Goal: Task Accomplishment & Management: Manage account settings

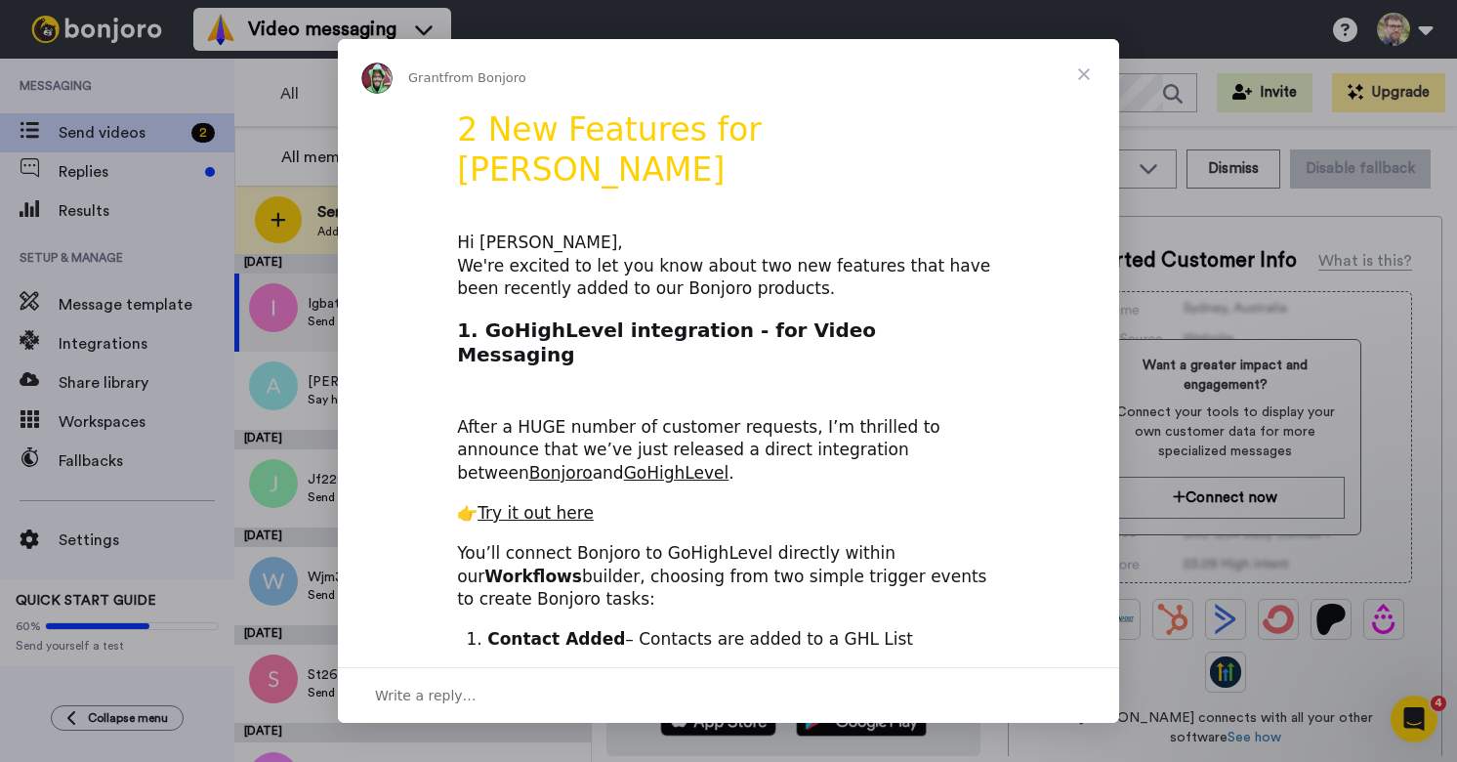
click at [1086, 72] on span "Close" at bounding box center [1084, 74] width 70 height 70
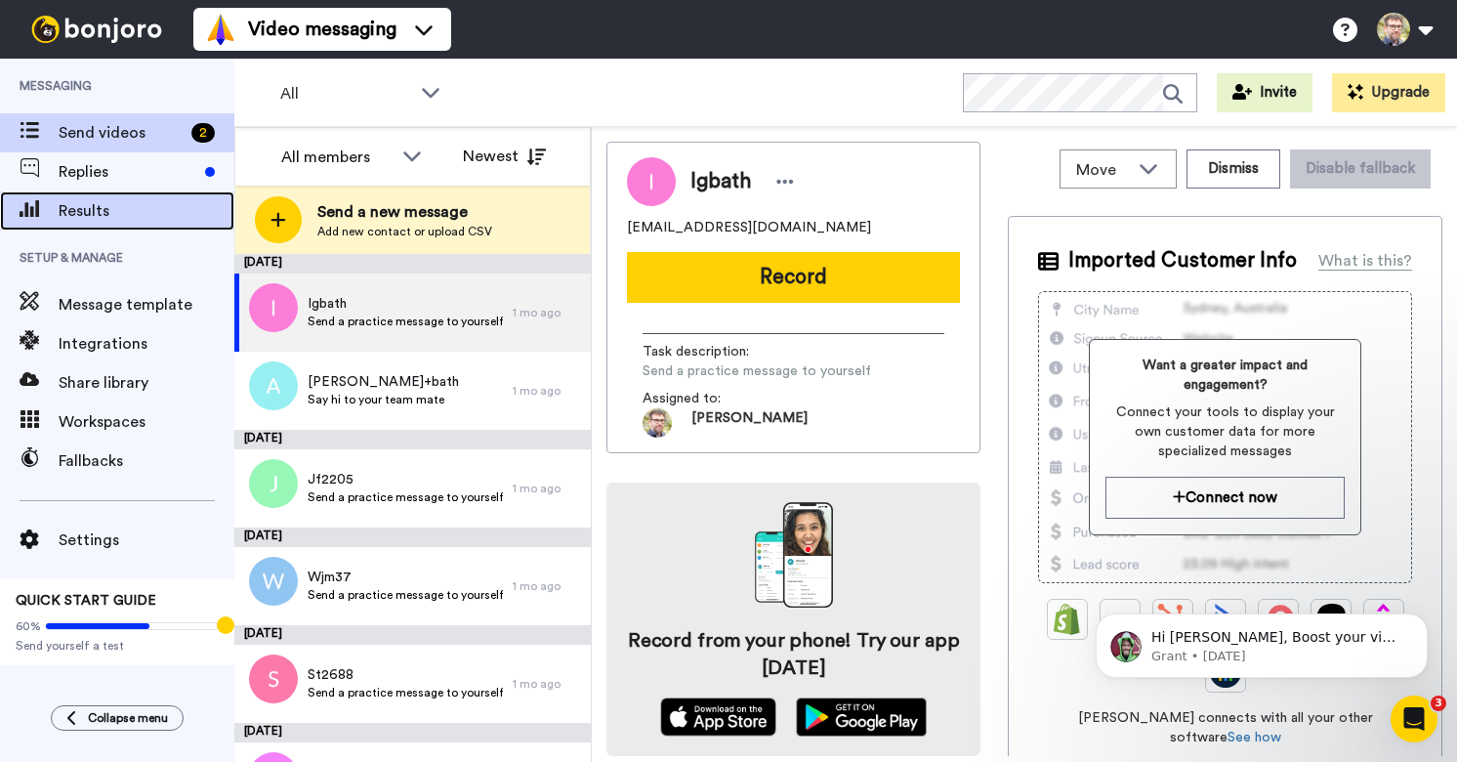
click at [114, 220] on span "Results" at bounding box center [147, 210] width 176 height 23
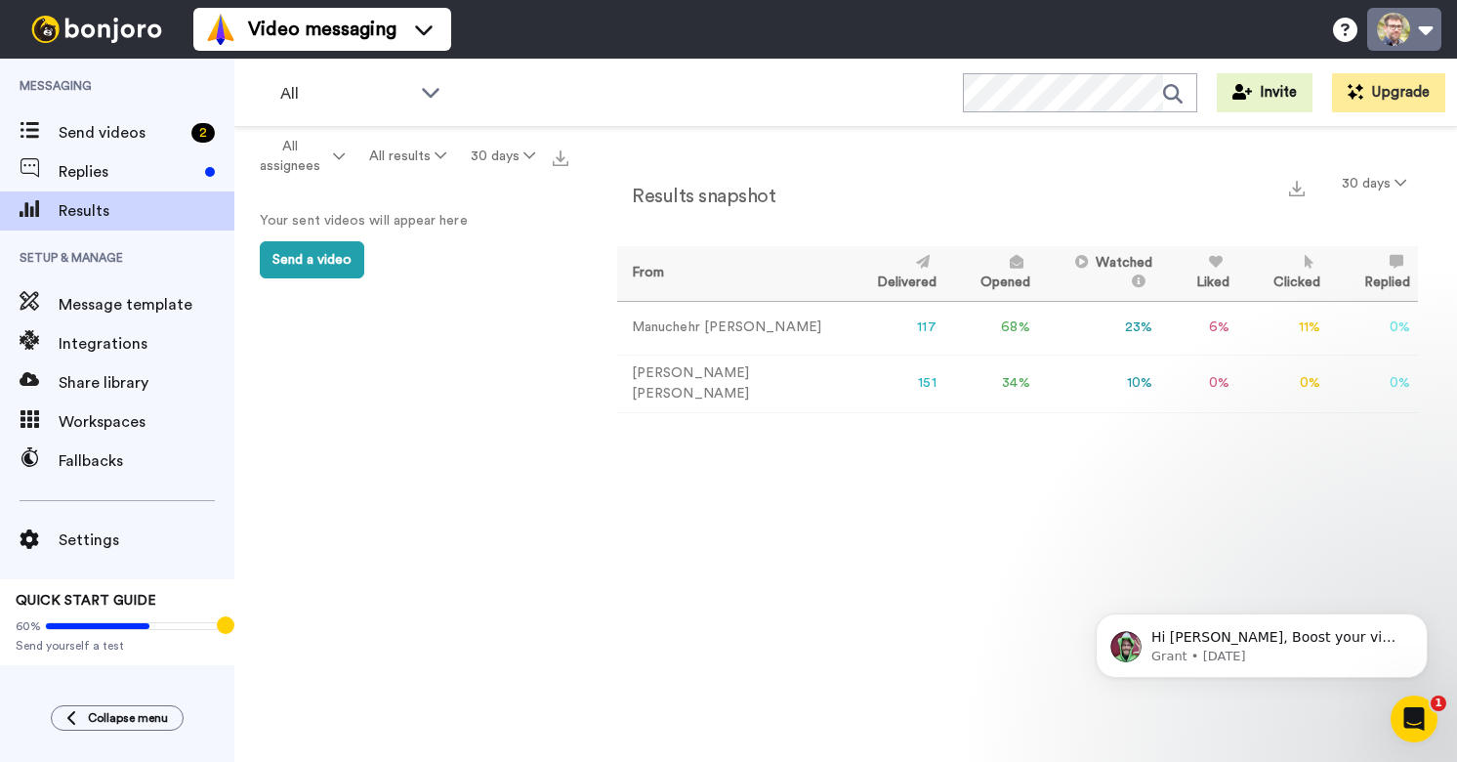
click at [1427, 33] on button at bounding box center [1404, 29] width 74 height 43
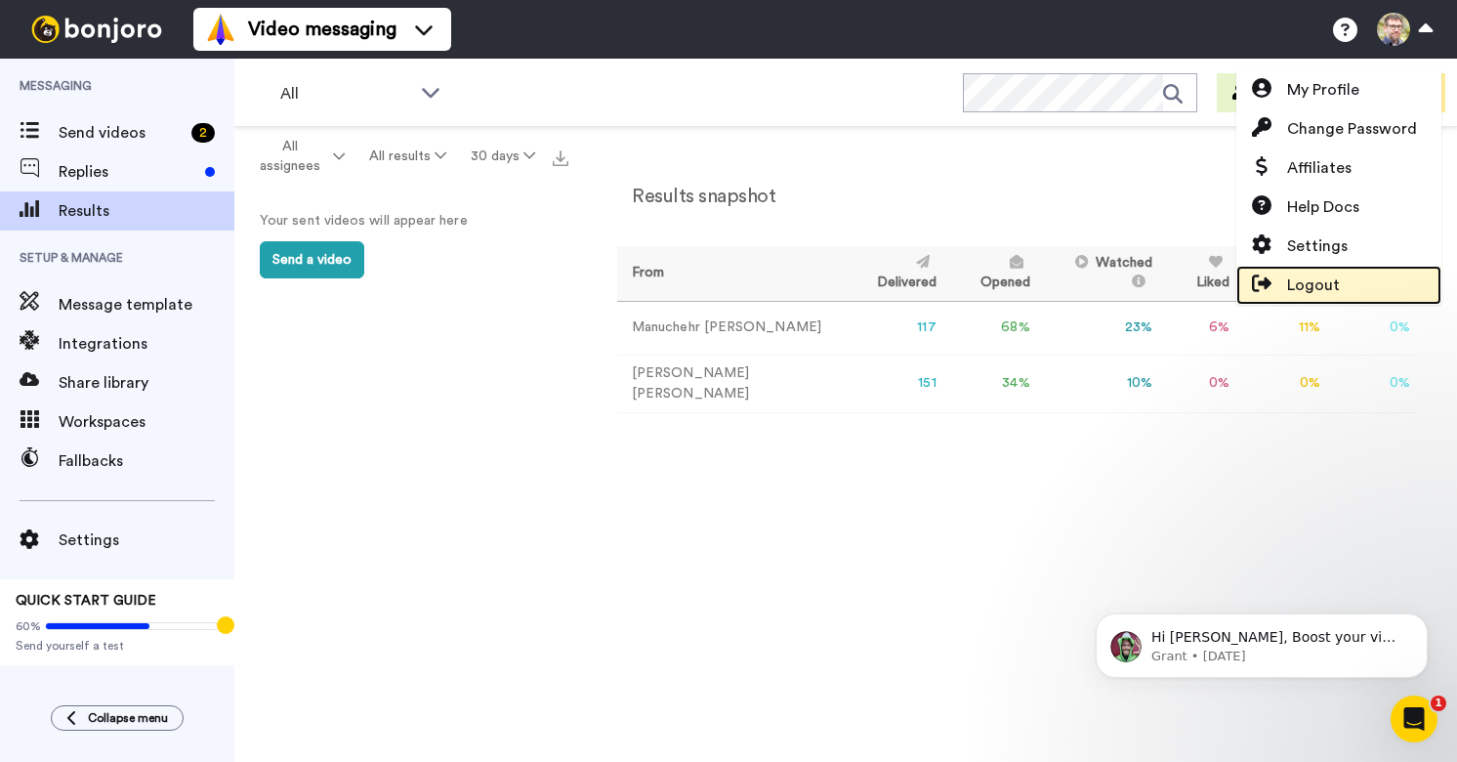
click at [1356, 274] on link "Logout" at bounding box center [1339, 285] width 205 height 39
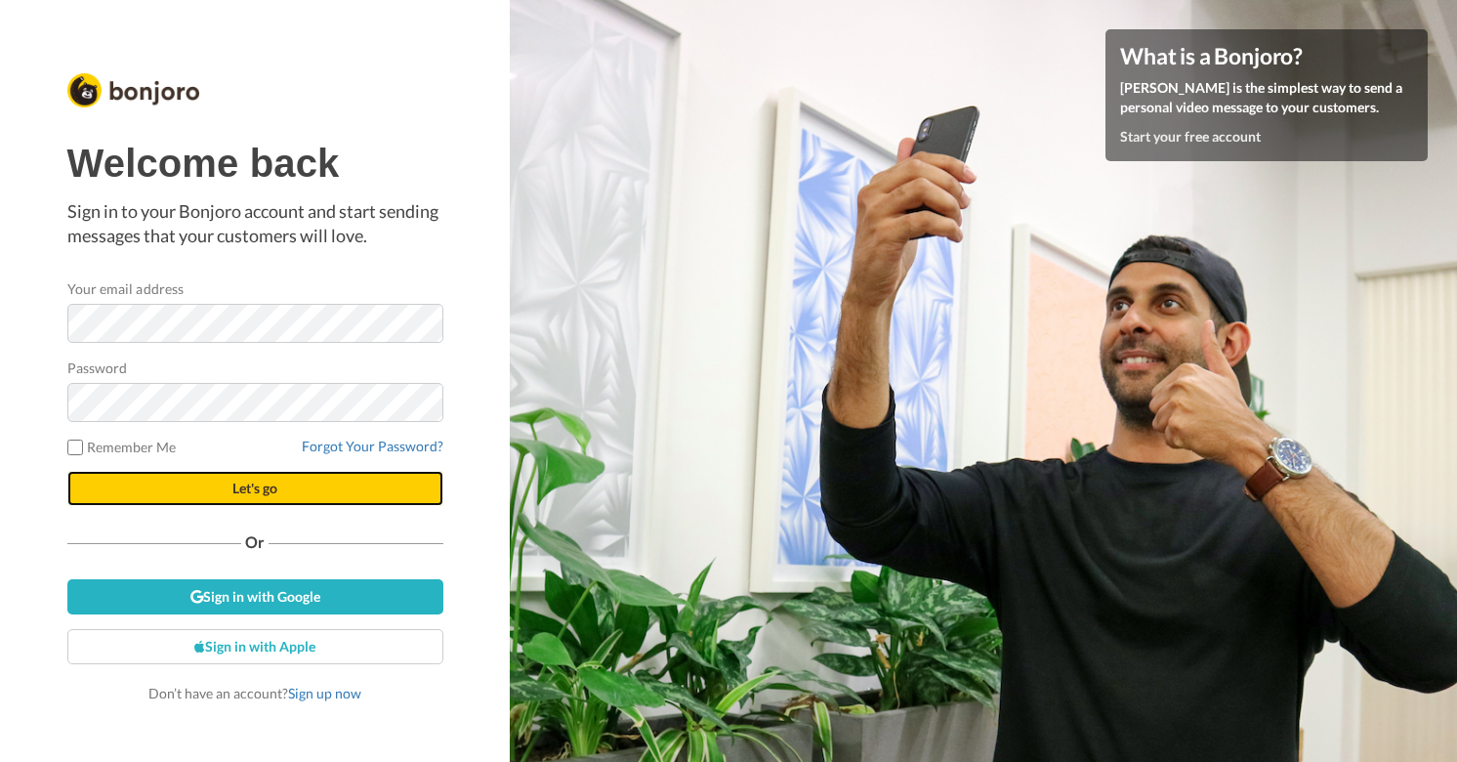
click at [278, 484] on button "Let's go" at bounding box center [255, 488] width 376 height 35
